Goal: Task Accomplishment & Management: Manage account settings

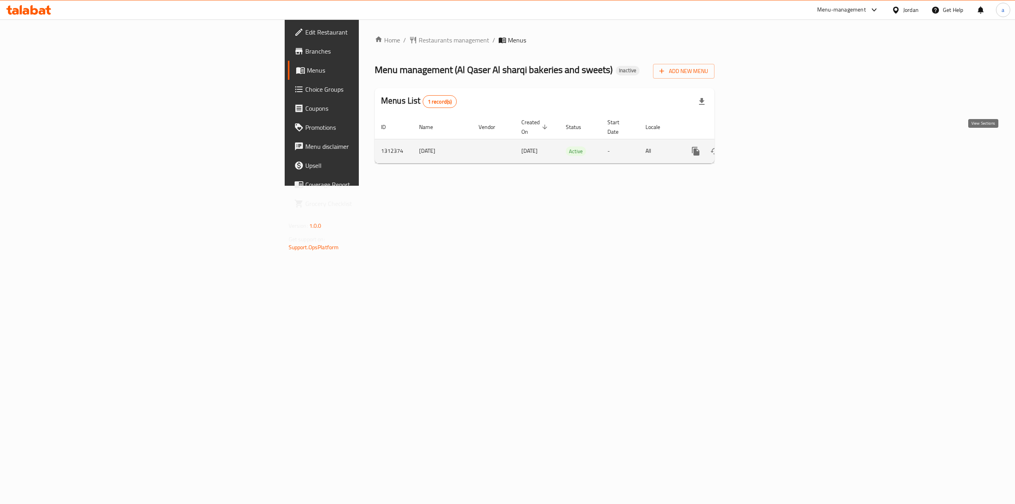
click at [762, 148] on link "enhanced table" at bounding box center [752, 151] width 19 height 19
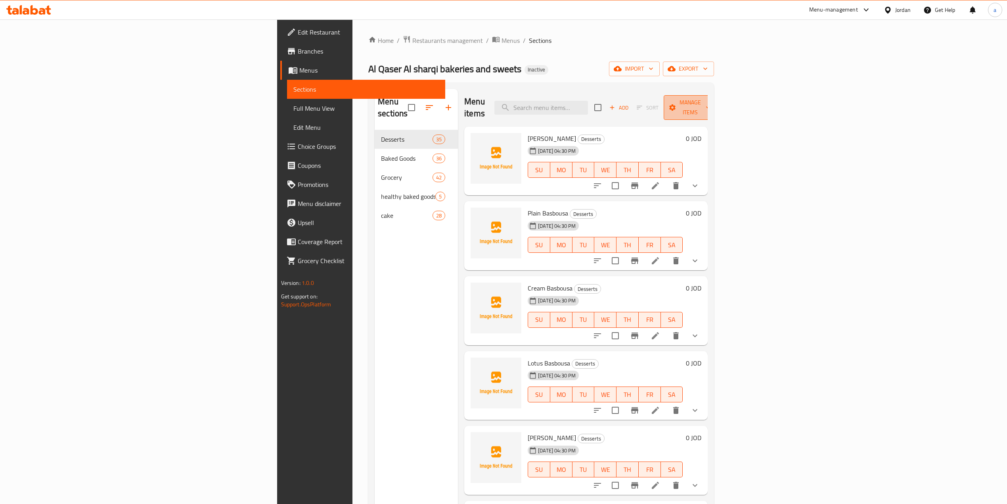
click at [717, 109] on button "Manage items" at bounding box center [690, 107] width 53 height 25
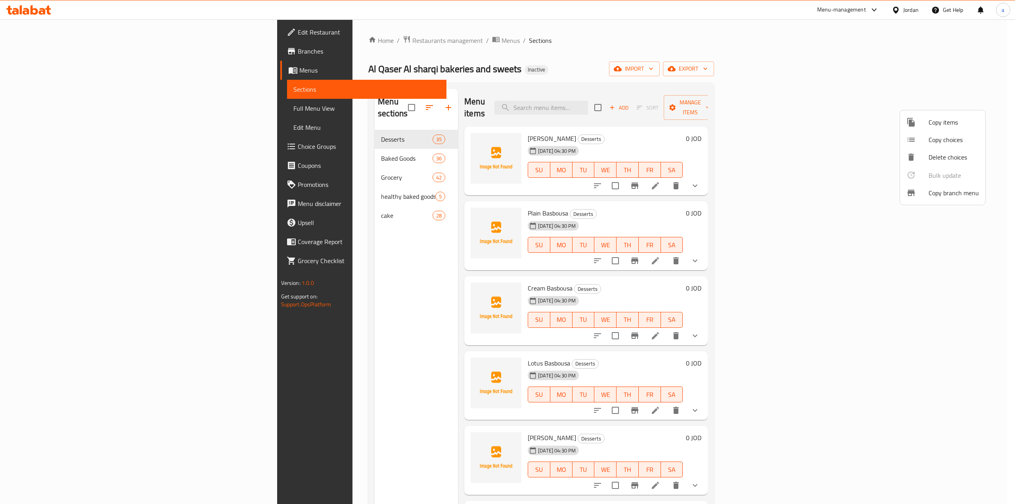
click at [909, 44] on div at bounding box center [507, 252] width 1015 height 504
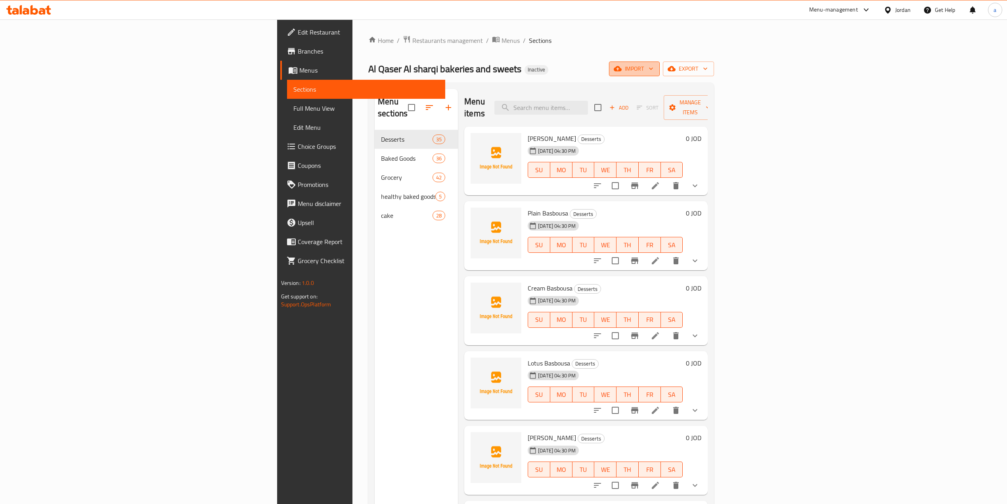
click at [653, 73] on span "import" at bounding box center [634, 69] width 38 height 10
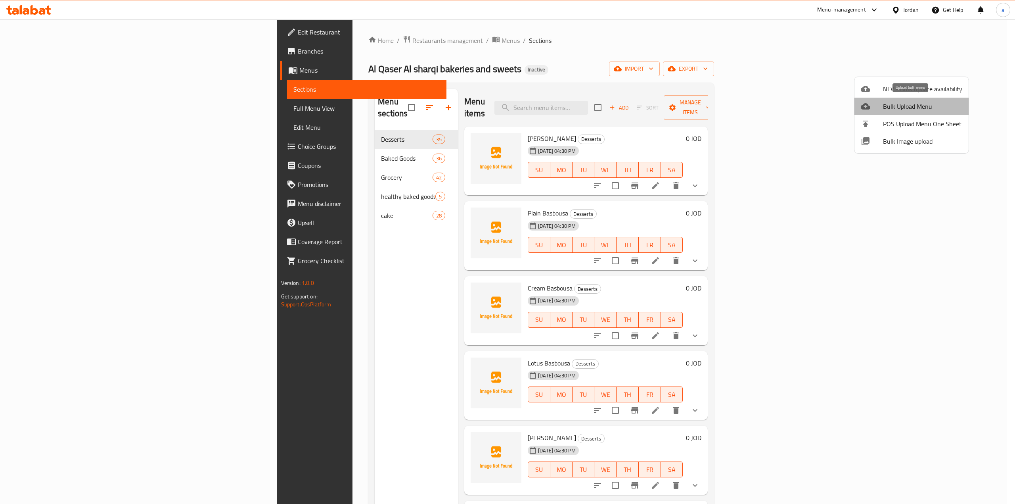
click at [942, 107] on span "Bulk Upload Menu" at bounding box center [922, 107] width 79 height 10
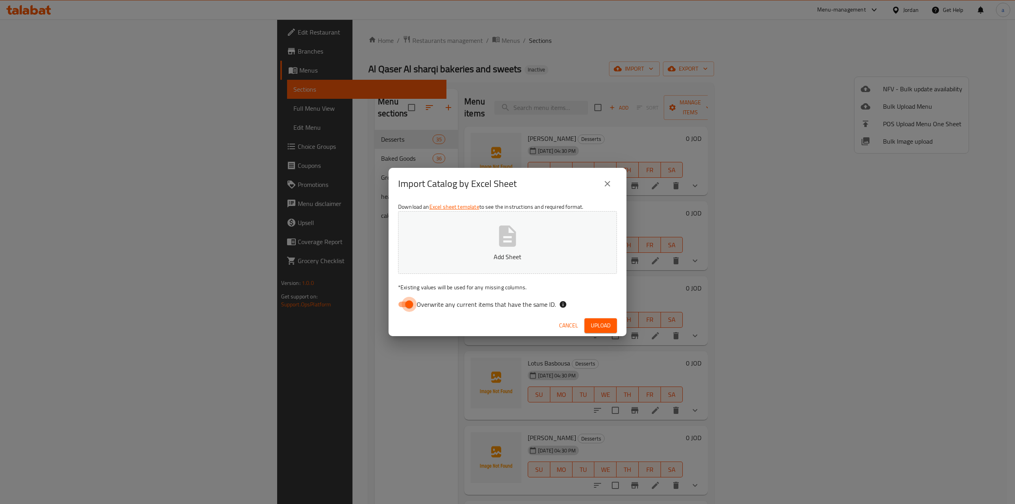
click at [405, 308] on input "Overwrite any current items that have the same ID." at bounding box center [409, 304] width 45 height 15
checkbox input "false"
click at [484, 258] on p "Add Sheet" at bounding box center [507, 257] width 194 height 10
click at [606, 324] on span "Upload" at bounding box center [601, 325] width 20 height 10
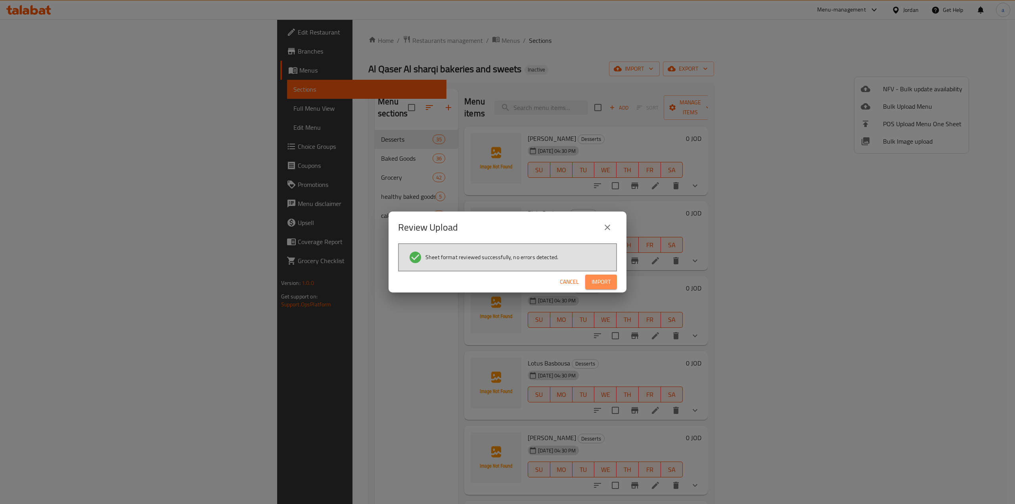
click at [605, 281] on span "Import" at bounding box center [601, 282] width 19 height 10
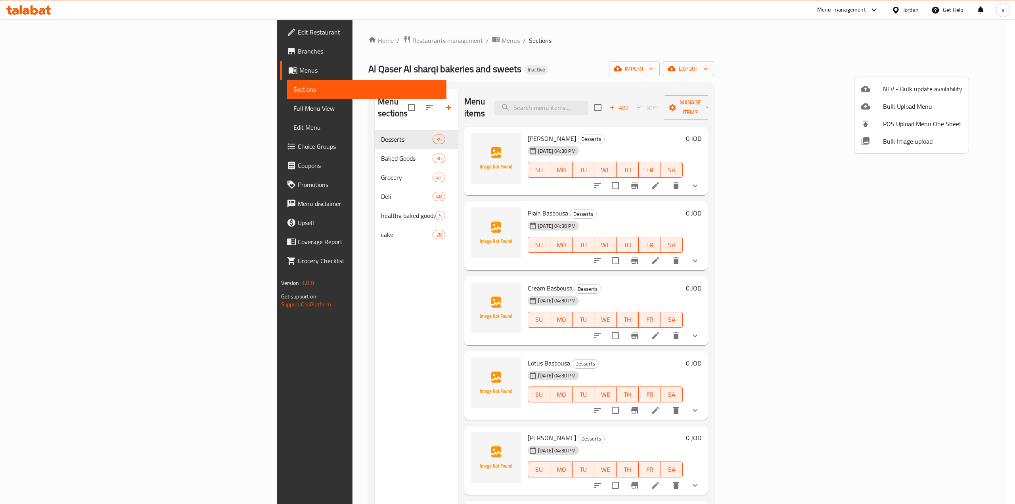
click at [47, 109] on div at bounding box center [507, 252] width 1015 height 504
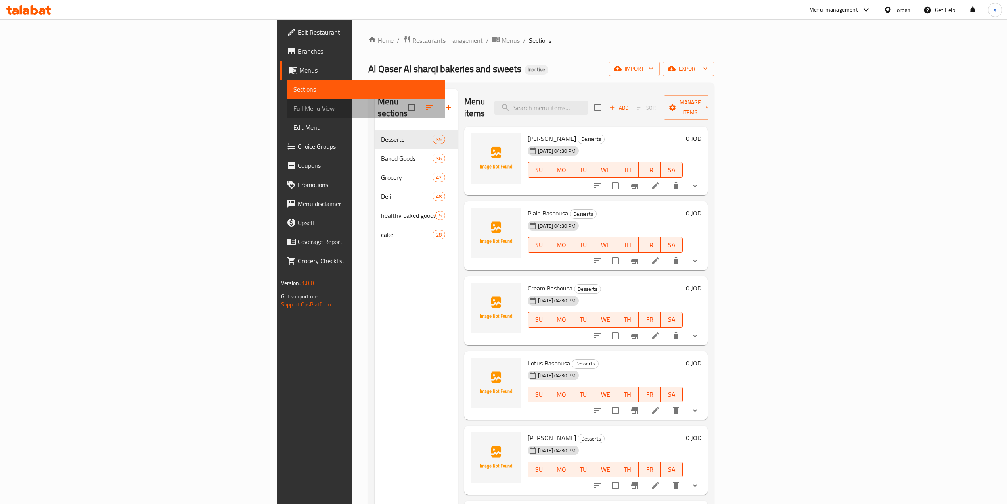
click at [293, 109] on span "Full Menu View" at bounding box center [366, 108] width 146 height 10
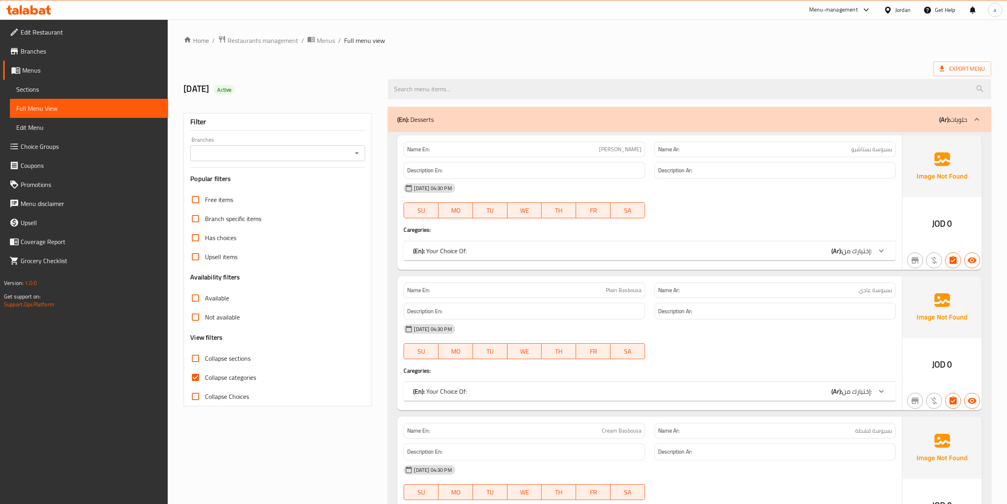
click at [979, 118] on icon at bounding box center [977, 120] width 10 height 10
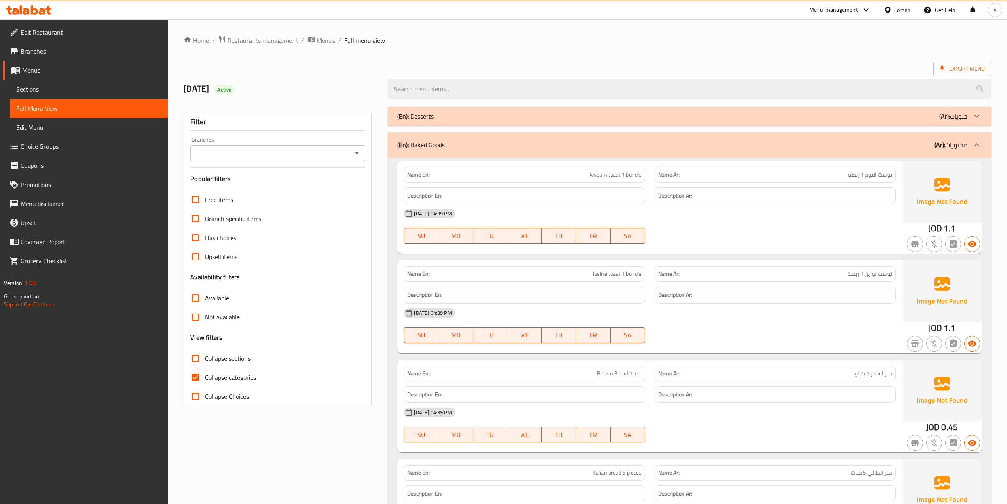
click at [975, 147] on icon at bounding box center [977, 145] width 10 height 10
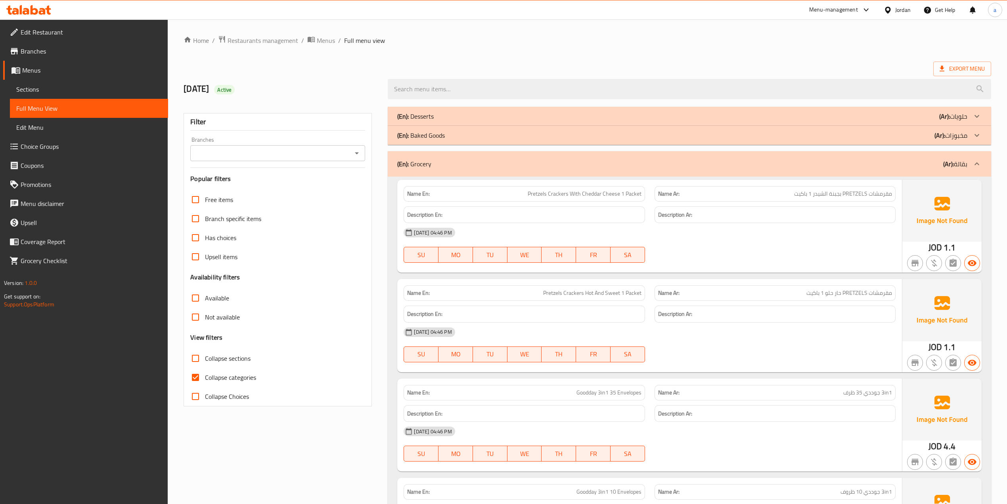
click at [987, 166] on div "(En): Grocery (Ar): بقالة" at bounding box center [689, 163] width 603 height 25
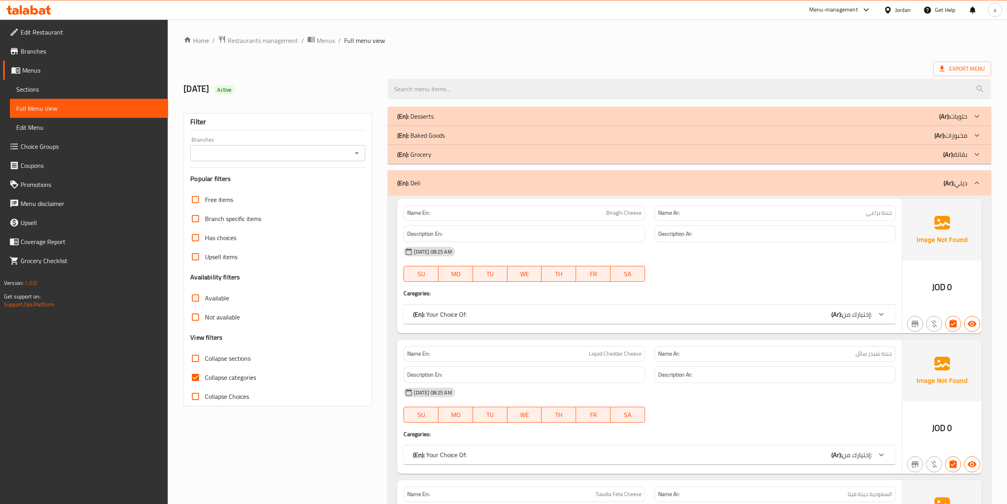
click at [233, 373] on span "Collapse categories" at bounding box center [230, 377] width 51 height 10
click at [205, 373] on input "Collapse categories" at bounding box center [195, 377] width 19 height 19
checkbox input "false"
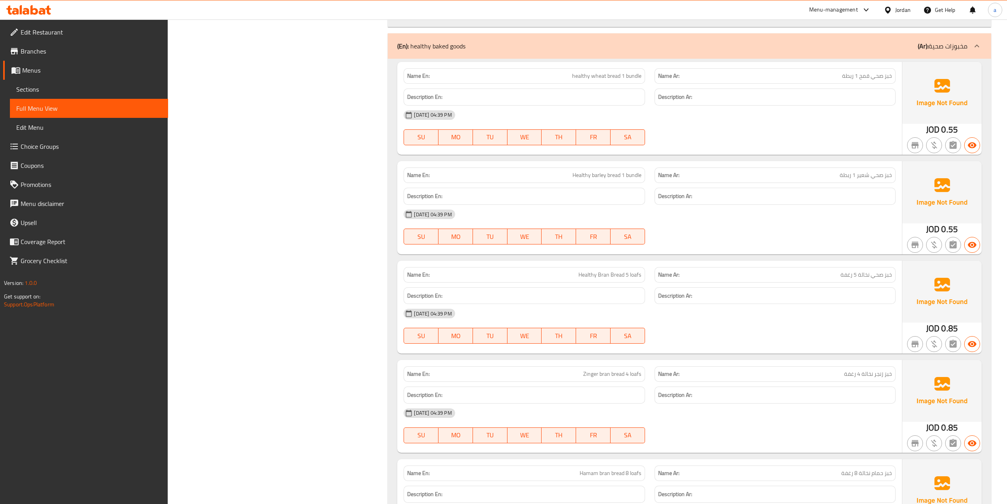
scroll to position [12362, 0]
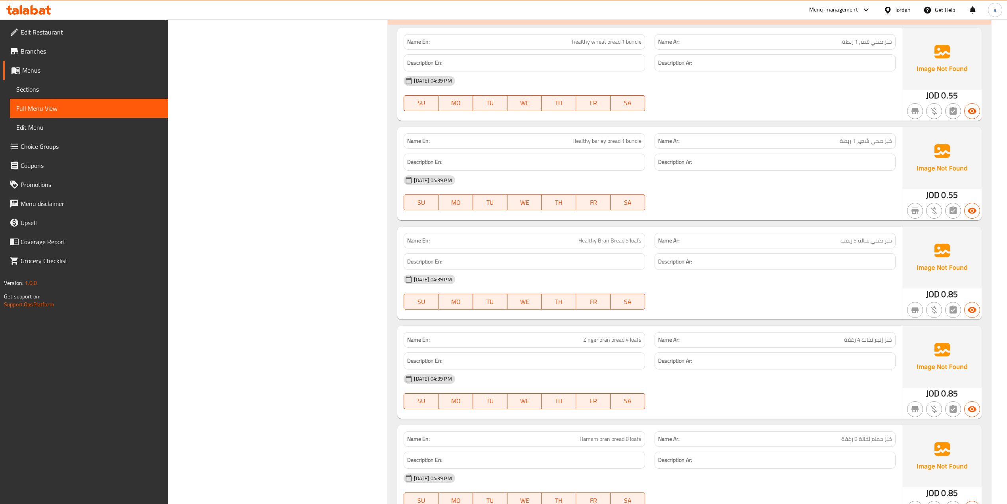
click at [978, 17] on icon at bounding box center [977, 12] width 10 height 10
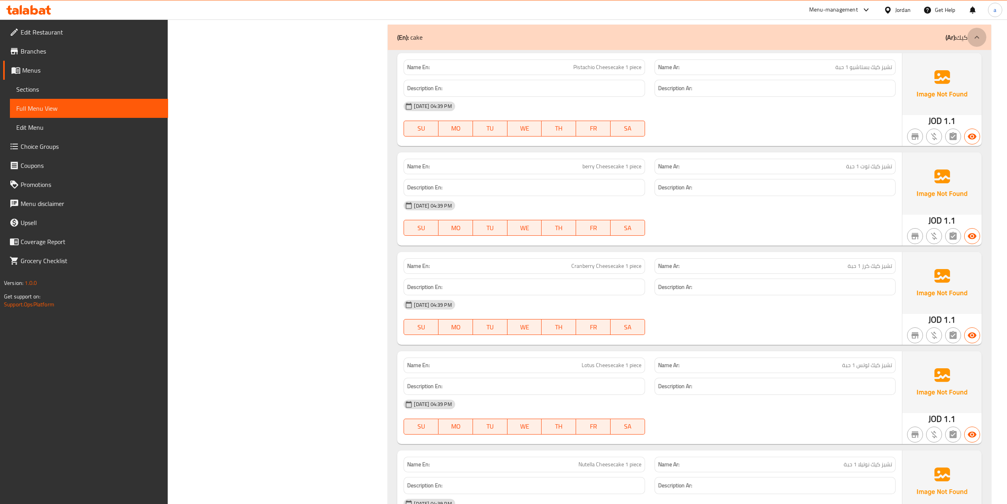
click at [976, 42] on icon at bounding box center [977, 38] width 10 height 10
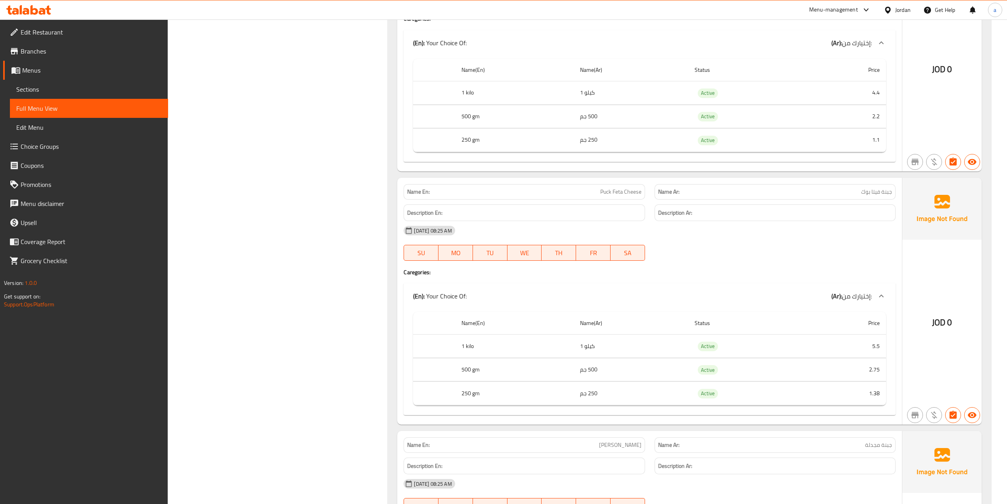
scroll to position [793, 0]
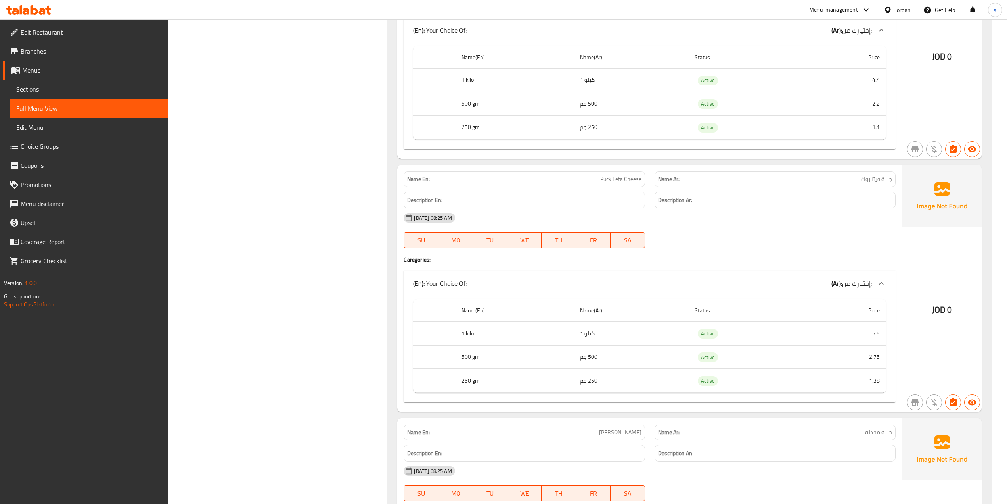
drag, startPoint x: 79, startPoint y: 91, endPoint x: 149, endPoint y: 108, distance: 73.1
click at [79, 91] on span "Sections" at bounding box center [89, 89] width 146 height 10
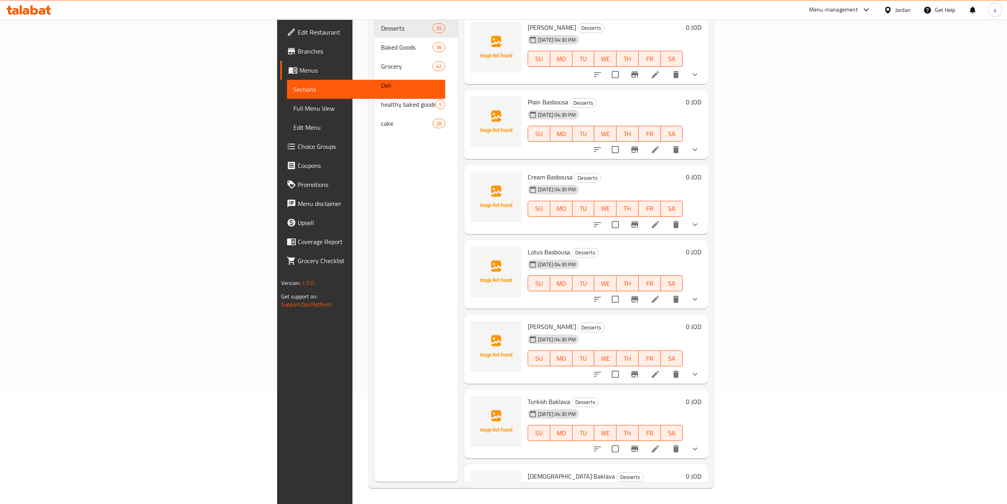
scroll to position [111, 0]
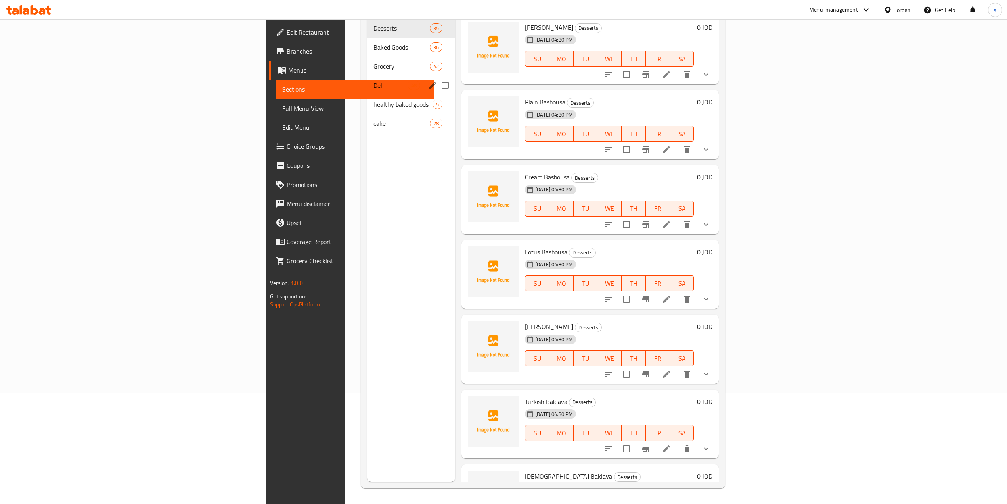
click at [437, 77] on input "Menu sections" at bounding box center [445, 85] width 17 height 17
checkbox input "true"
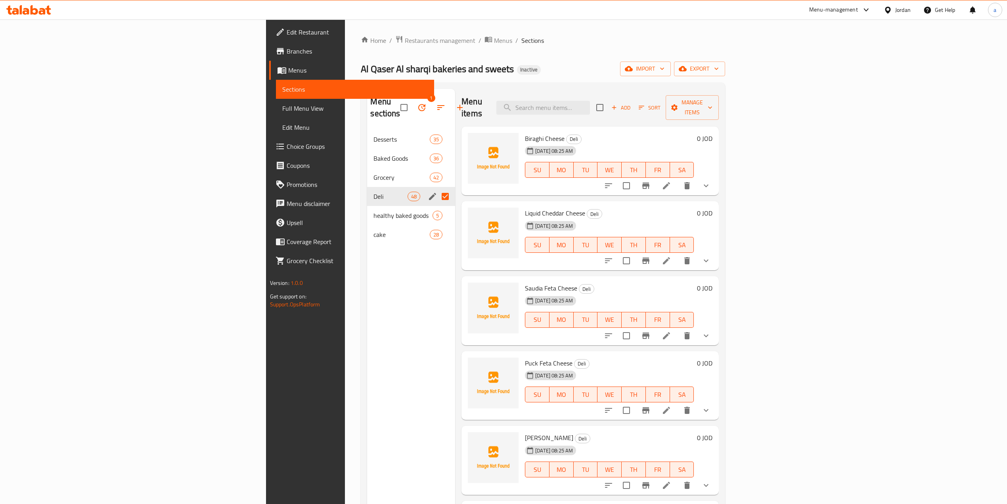
click at [711, 405] on icon "show more" at bounding box center [706, 410] width 10 height 10
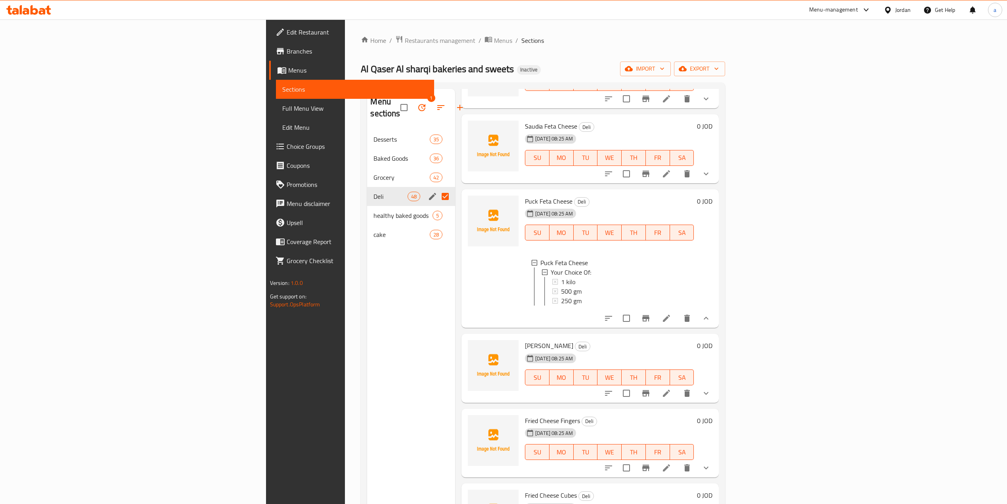
scroll to position [211, 0]
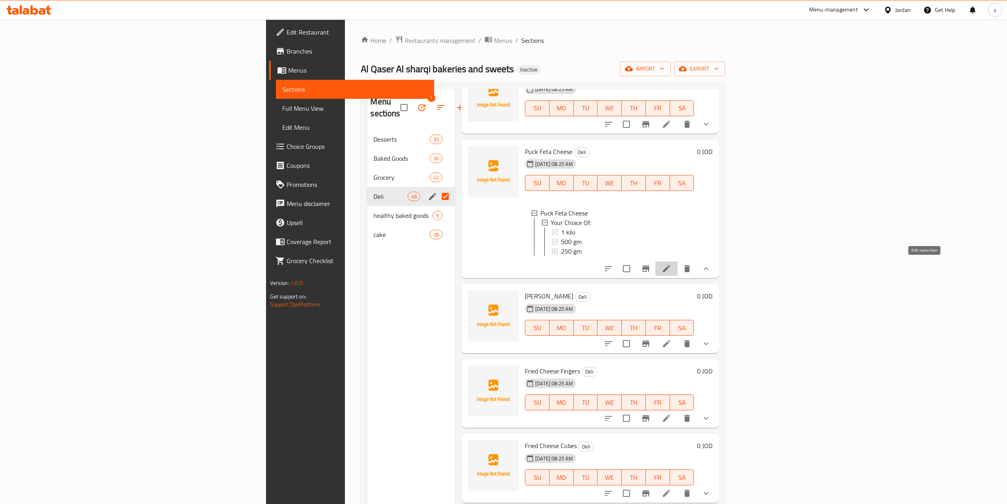
click at [670, 266] on icon at bounding box center [666, 268] width 7 height 7
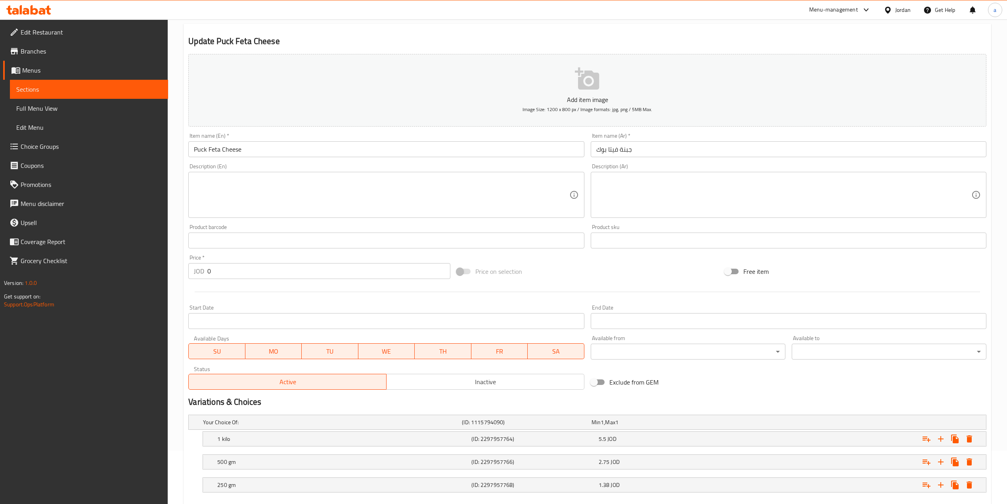
scroll to position [99, 0]
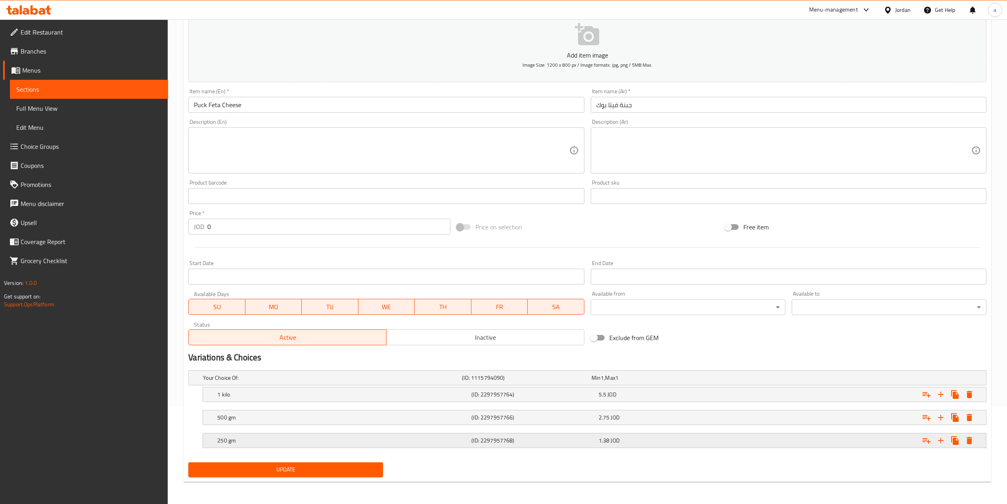
click at [626, 439] on div "1.38 JOD" at bounding box center [661, 440] width 124 height 8
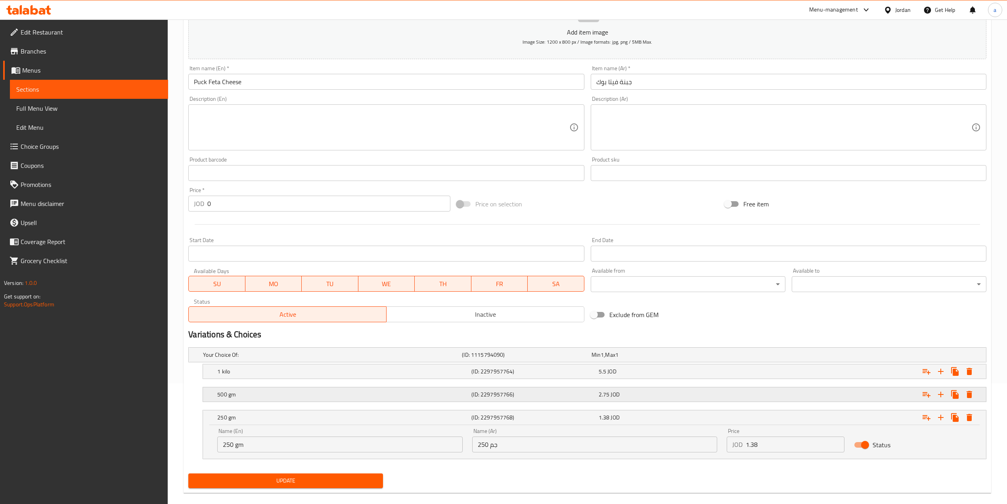
scroll to position [132, 0]
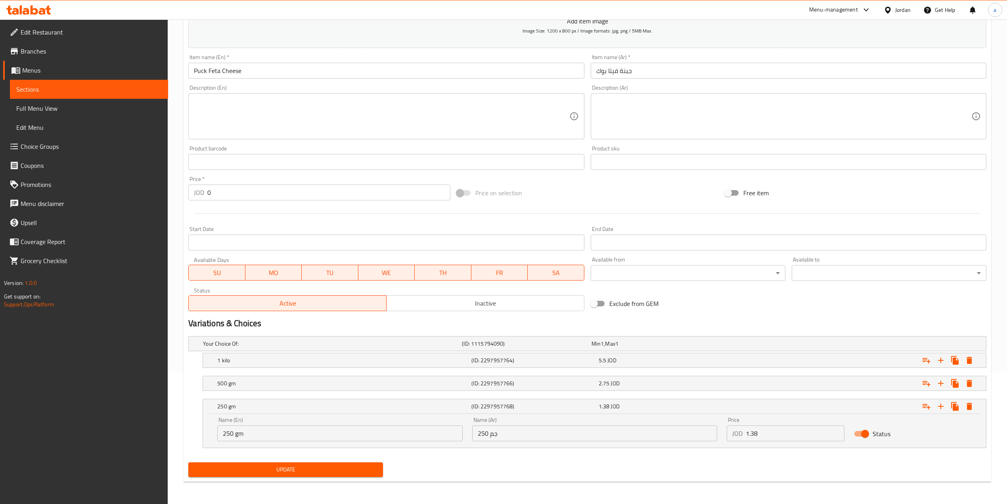
click at [785, 437] on input "1.38" at bounding box center [795, 433] width 99 height 16
type input "1.375"
click at [188, 462] on button "Update" at bounding box center [285, 469] width 195 height 15
click at [329, 471] on span "Update" at bounding box center [286, 469] width 182 height 10
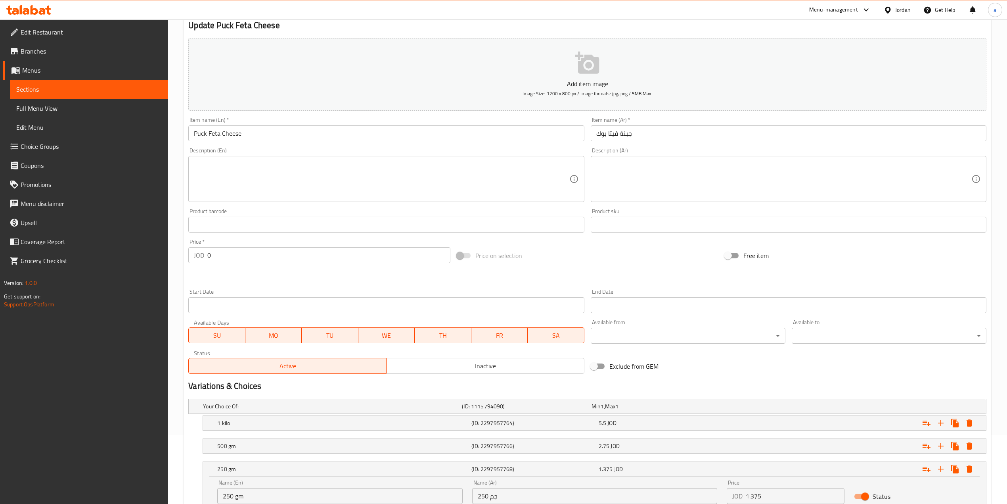
scroll to position [0, 0]
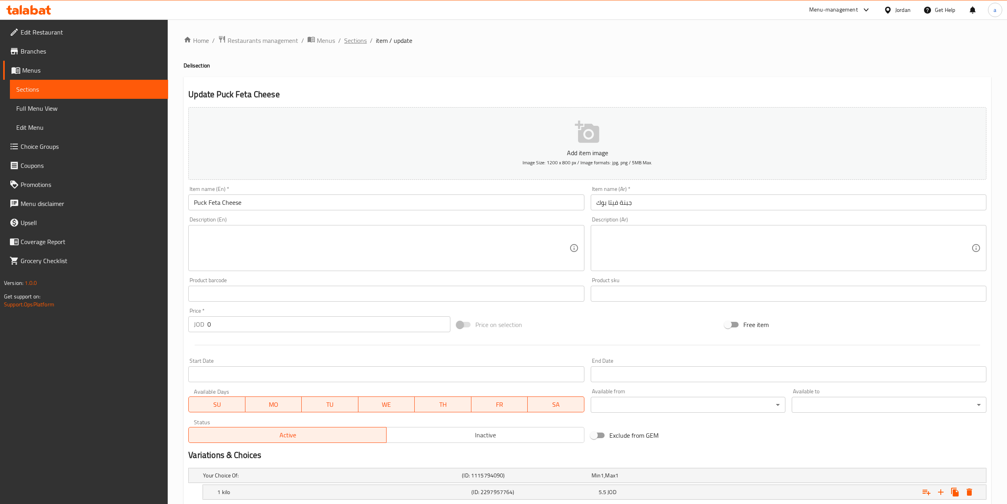
click at [360, 43] on span "Sections" at bounding box center [355, 41] width 23 height 10
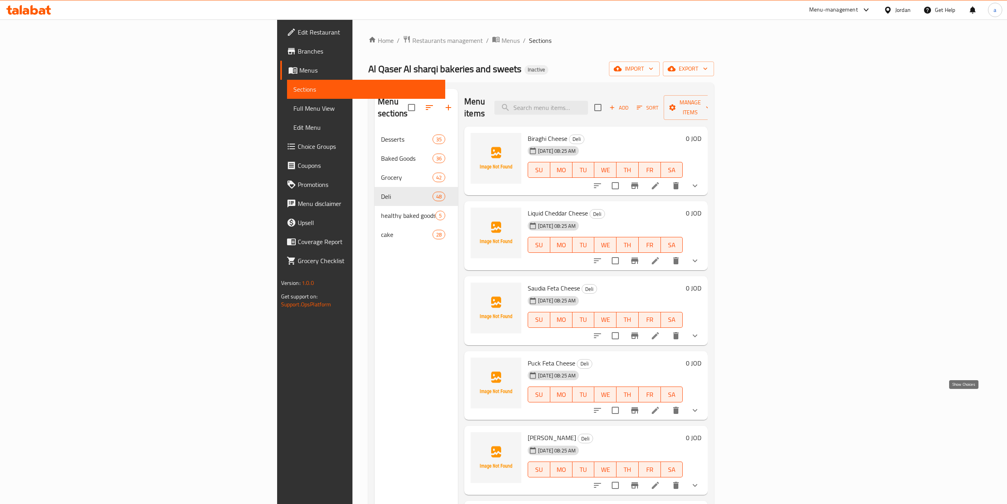
click at [700, 405] on icon "show more" at bounding box center [695, 410] width 10 height 10
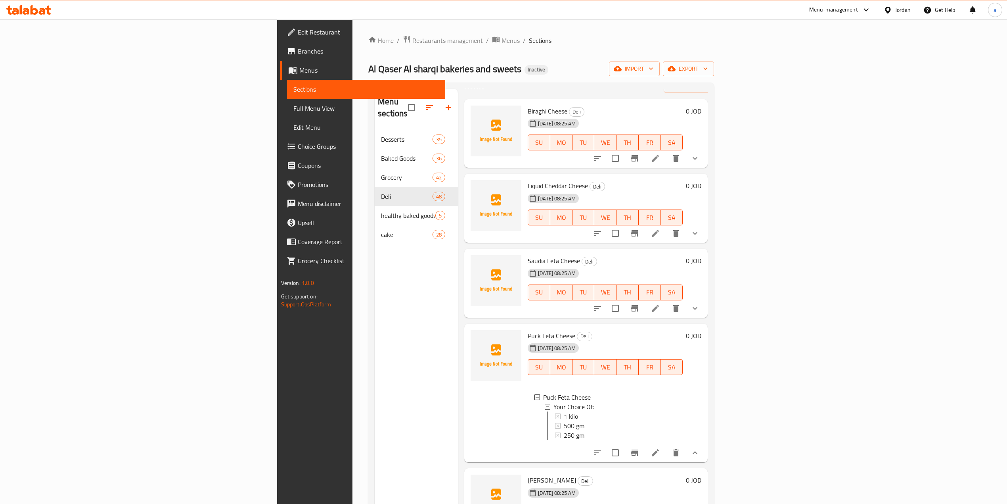
scroll to position [53, 0]
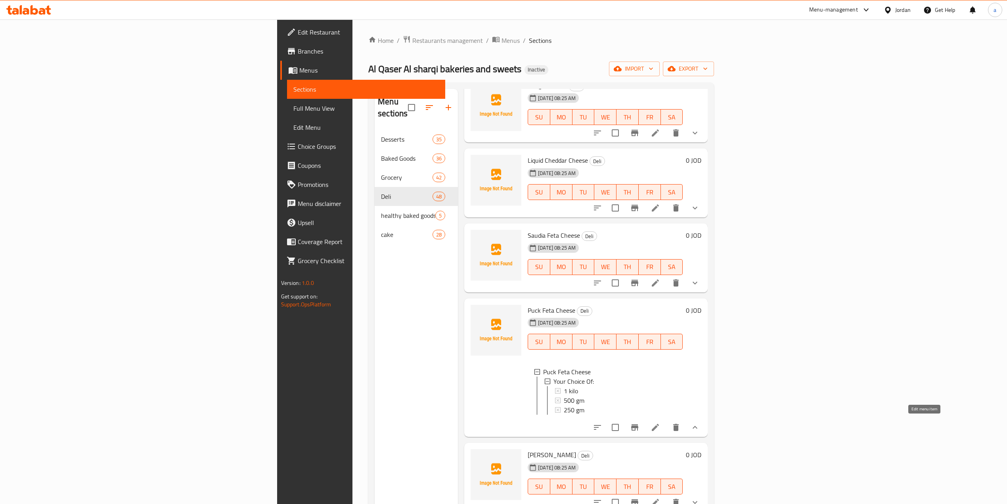
click at [660, 428] on icon at bounding box center [656, 427] width 10 height 10
